Goal: Transaction & Acquisition: Book appointment/travel/reservation

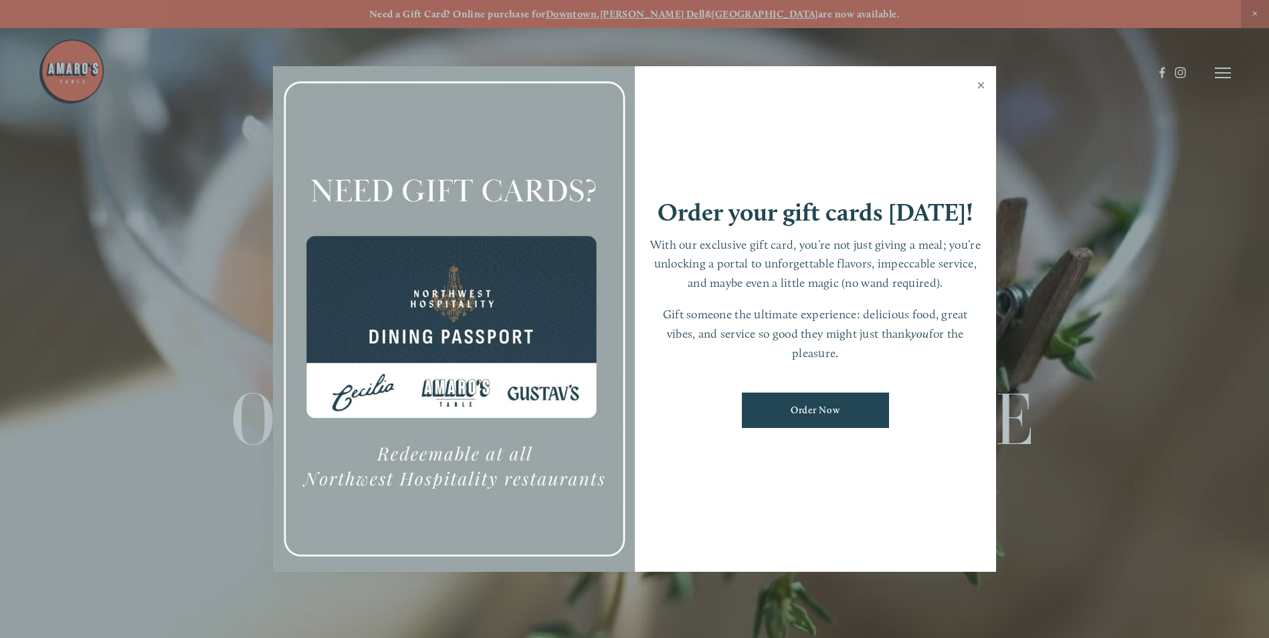
click at [985, 82] on link "Close" at bounding box center [981, 86] width 26 height 37
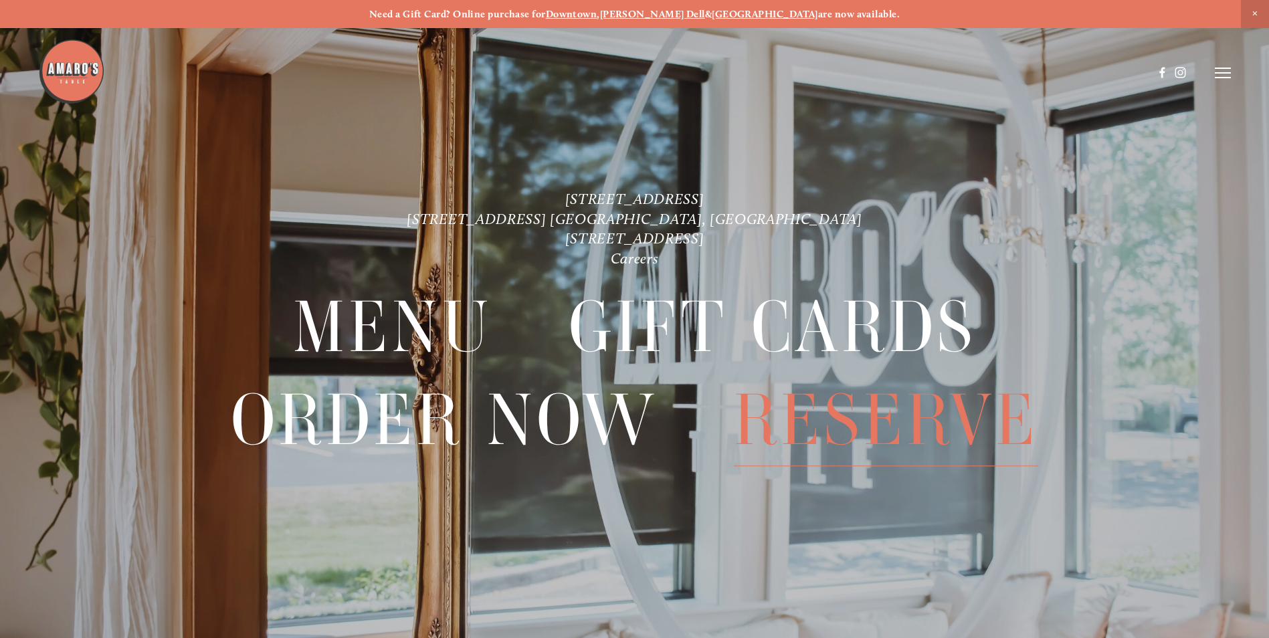
click at [944, 418] on span "Reserve" at bounding box center [886, 421] width 304 height 92
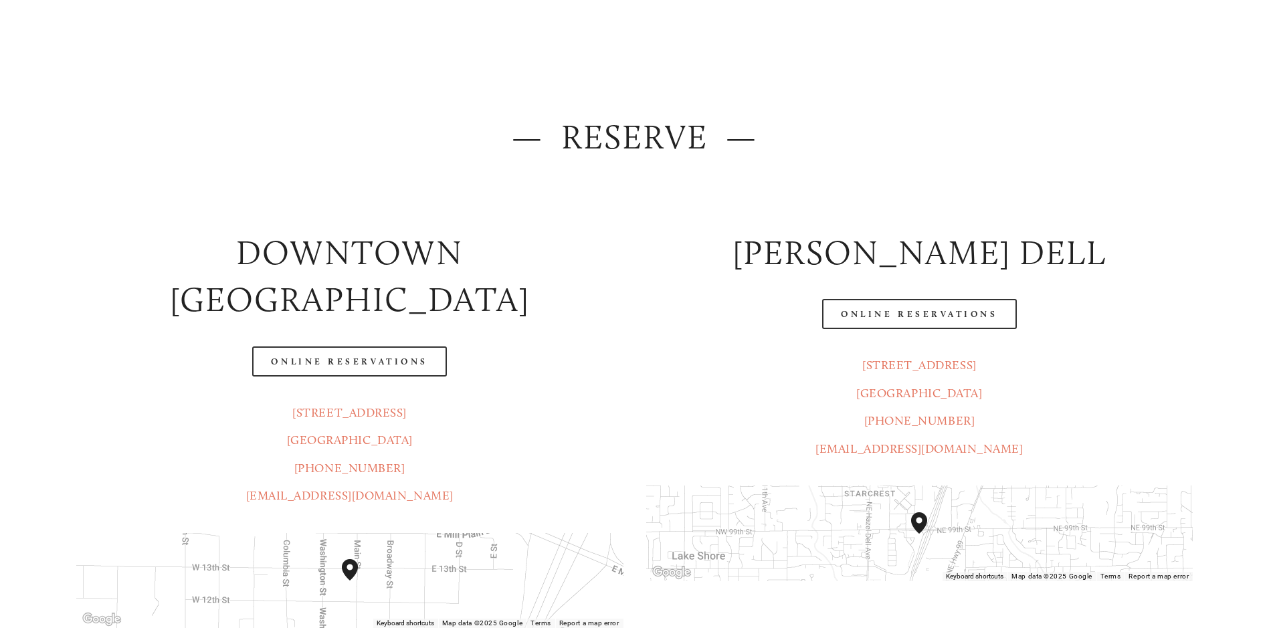
scroll to position [134, 0]
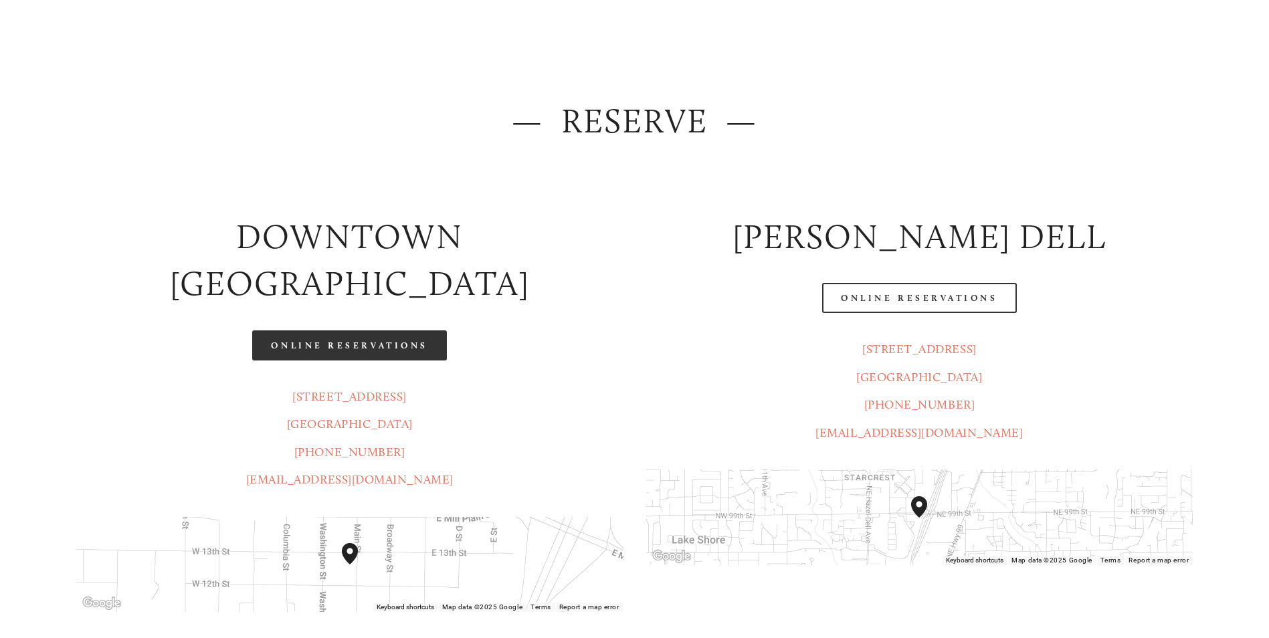
click at [377, 330] on link "Online Reservations" at bounding box center [349, 345] width 194 height 30
